Goal: Transaction & Acquisition: Purchase product/service

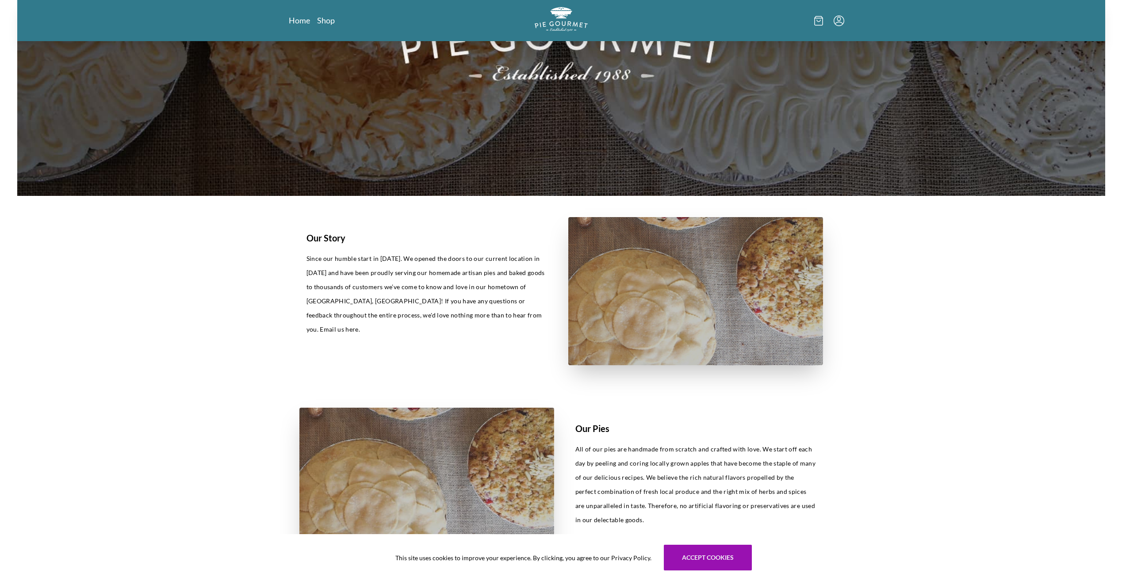
scroll to position [133, 0]
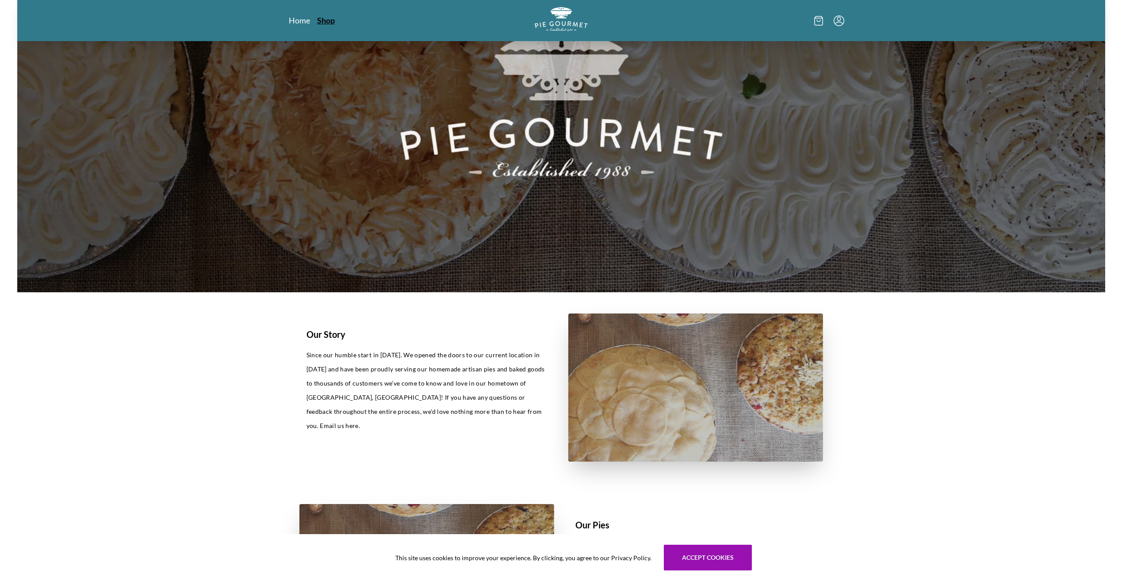
click at [324, 15] on link "Shop" at bounding box center [326, 20] width 18 height 11
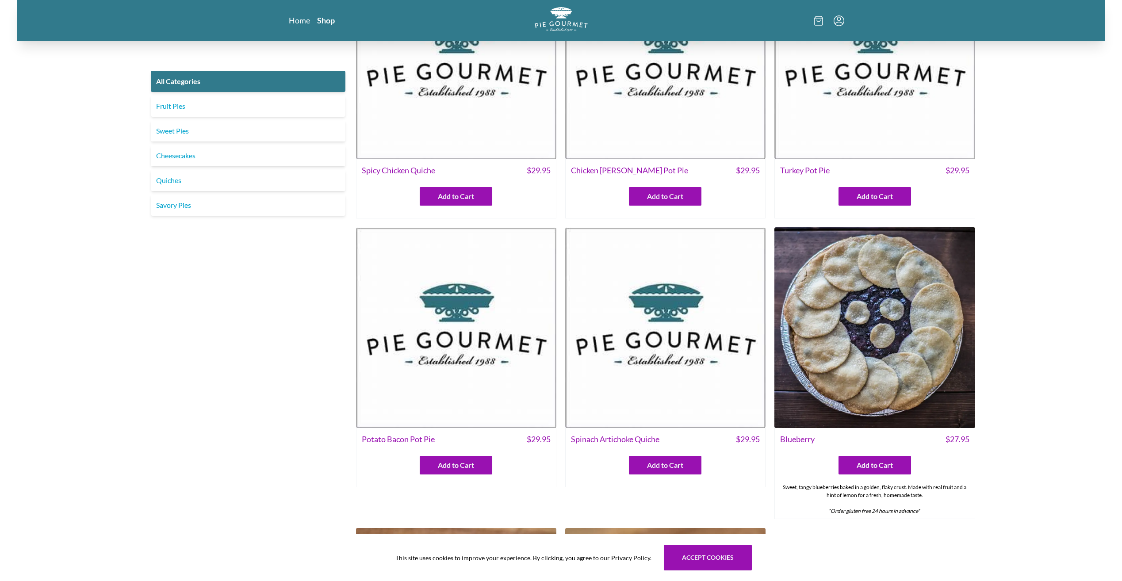
scroll to position [88, 0]
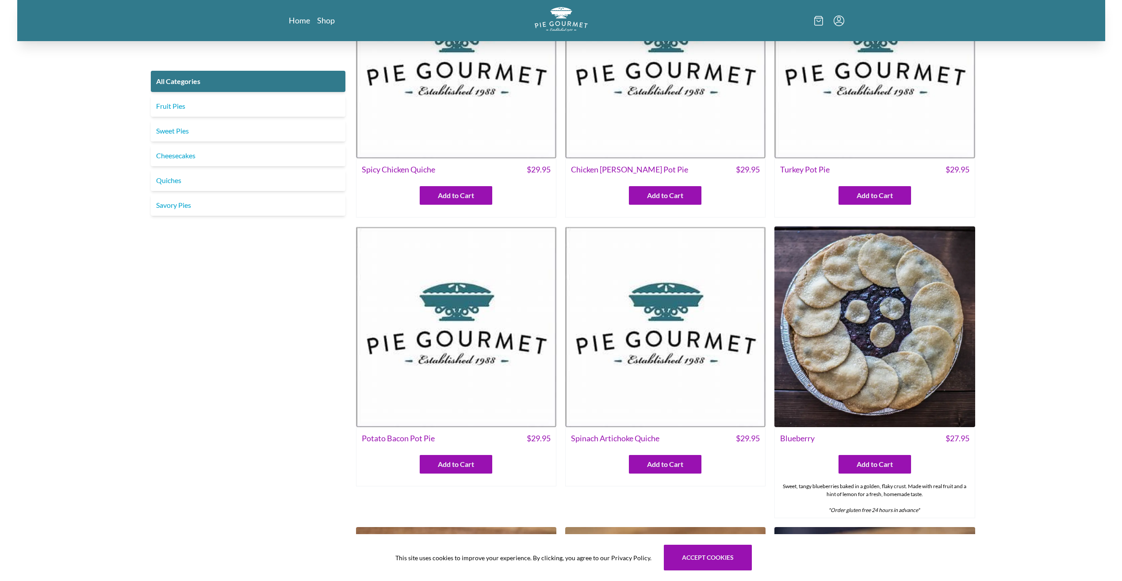
click at [885, 352] on img at bounding box center [874, 326] width 200 height 200
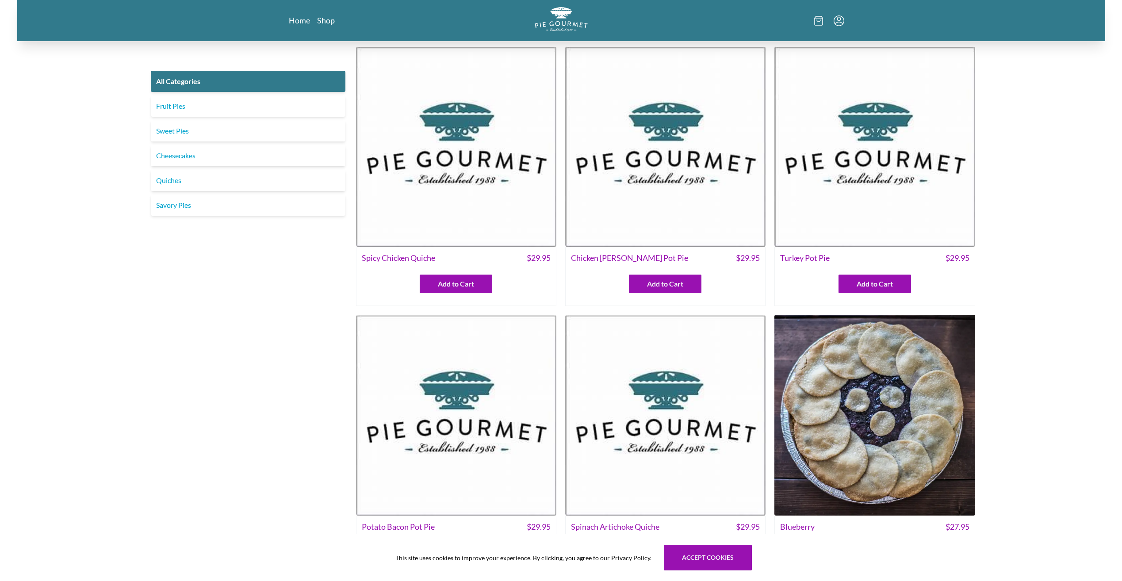
click at [669, 411] on img at bounding box center [665, 415] width 200 height 200
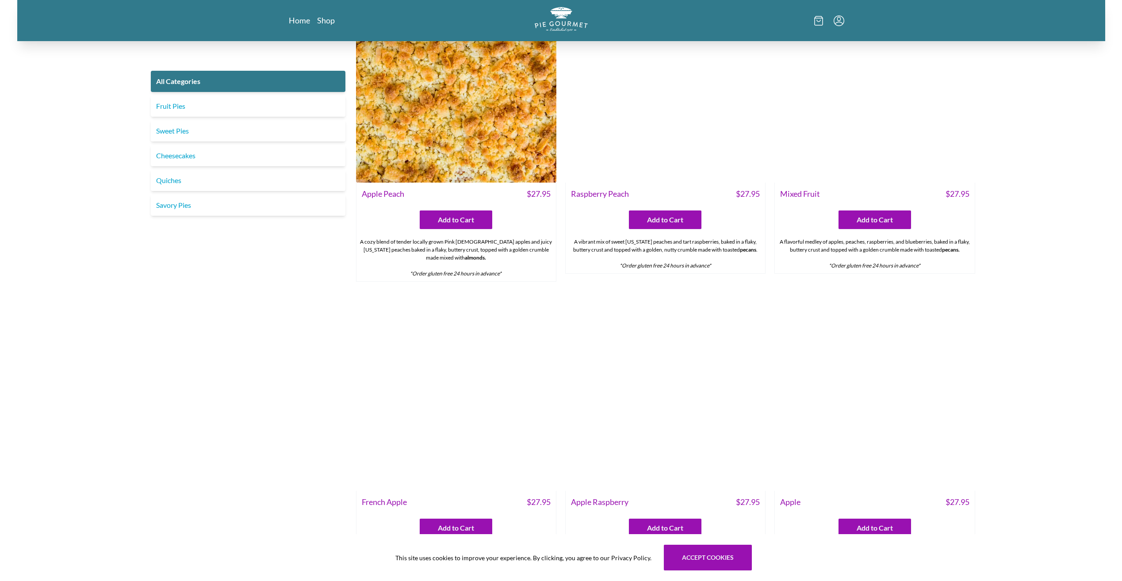
scroll to position [3140, 0]
